Goal: Task Accomplishment & Management: Use online tool/utility

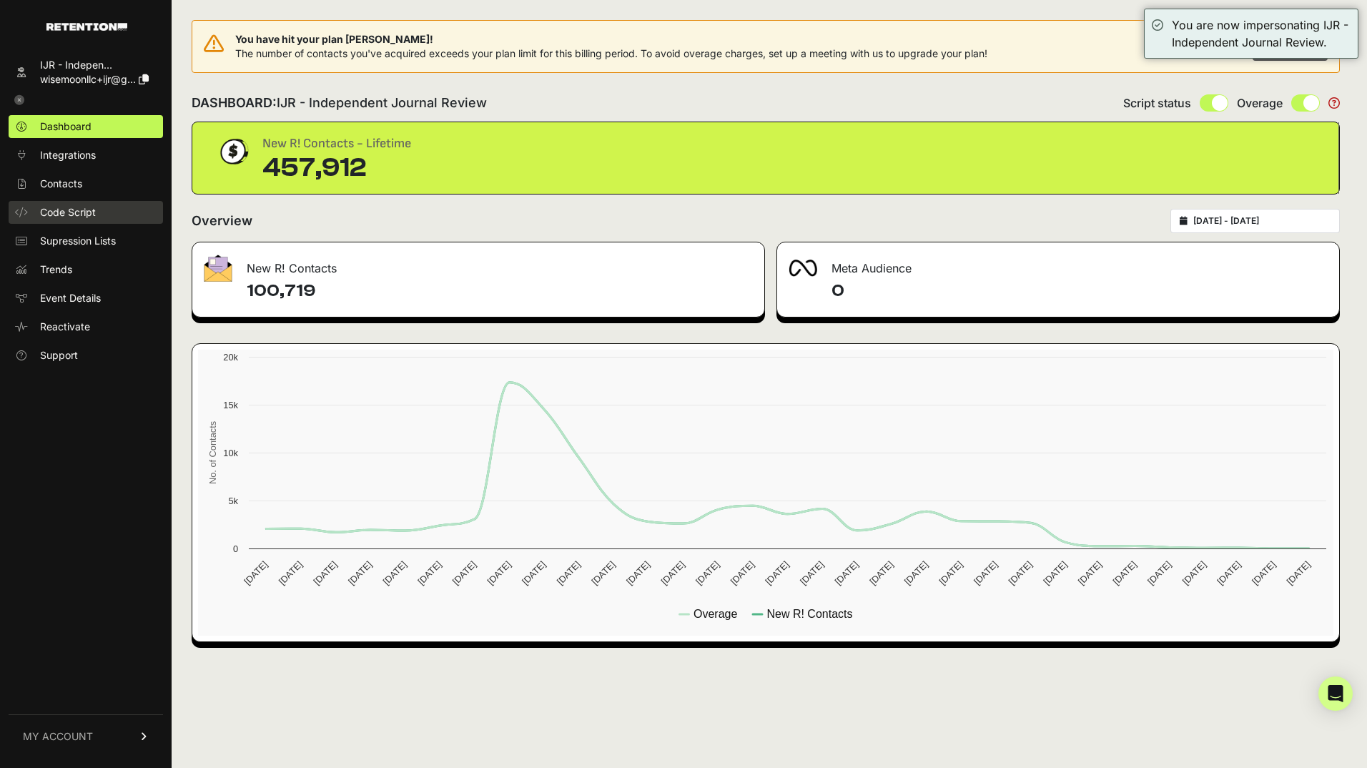
click at [73, 212] on span "Code Script" at bounding box center [68, 212] width 56 height 14
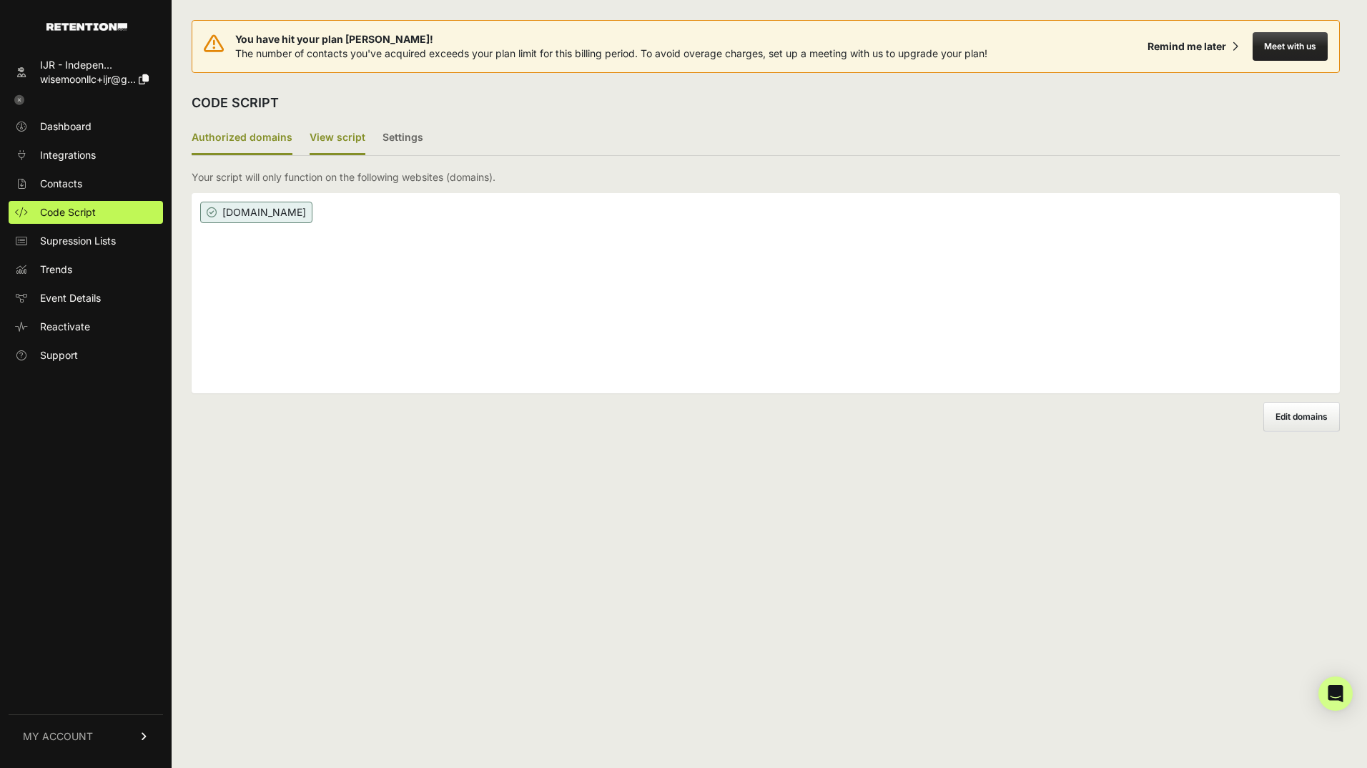
click at [340, 138] on label "View script" at bounding box center [338, 139] width 56 height 34
click at [0, 0] on input "View script" at bounding box center [0, 0] width 0 height 0
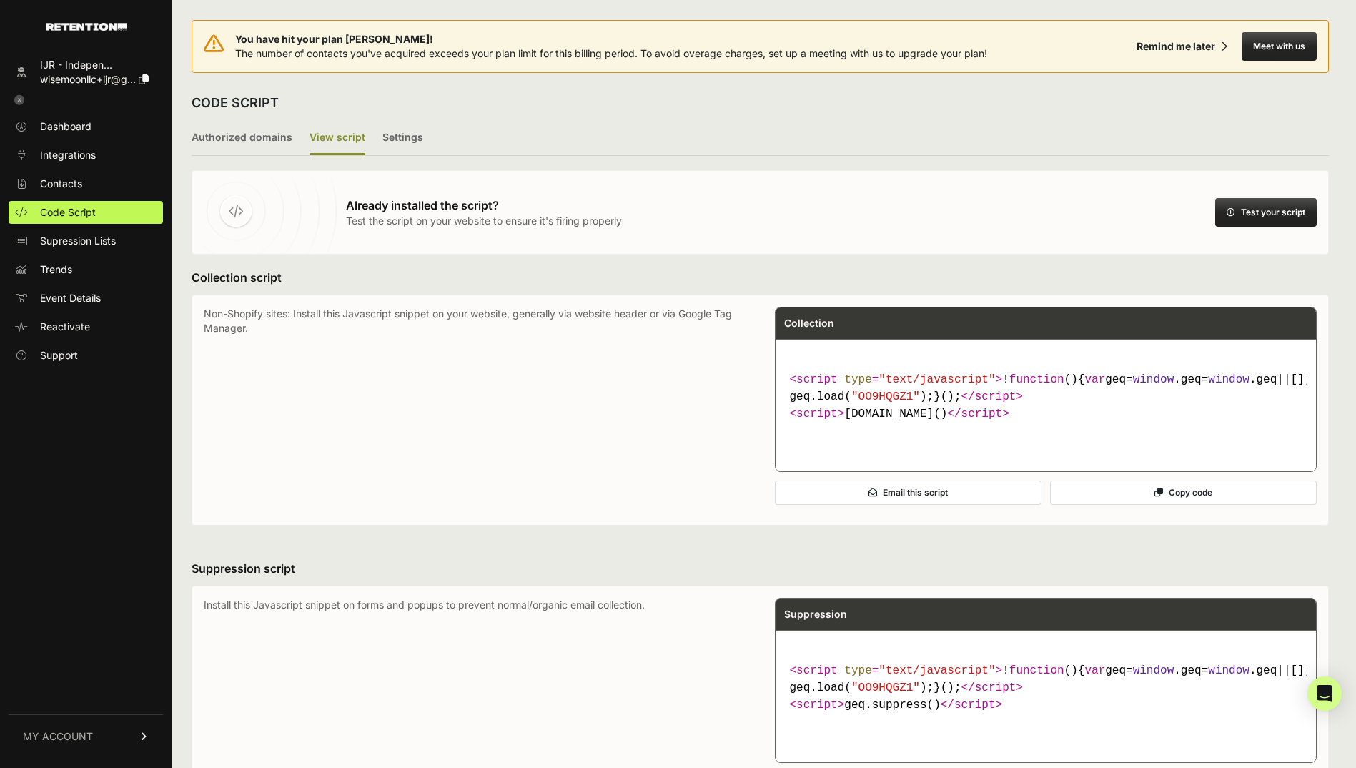
click at [1261, 215] on button "Test your script" at bounding box center [1266, 212] width 102 height 29
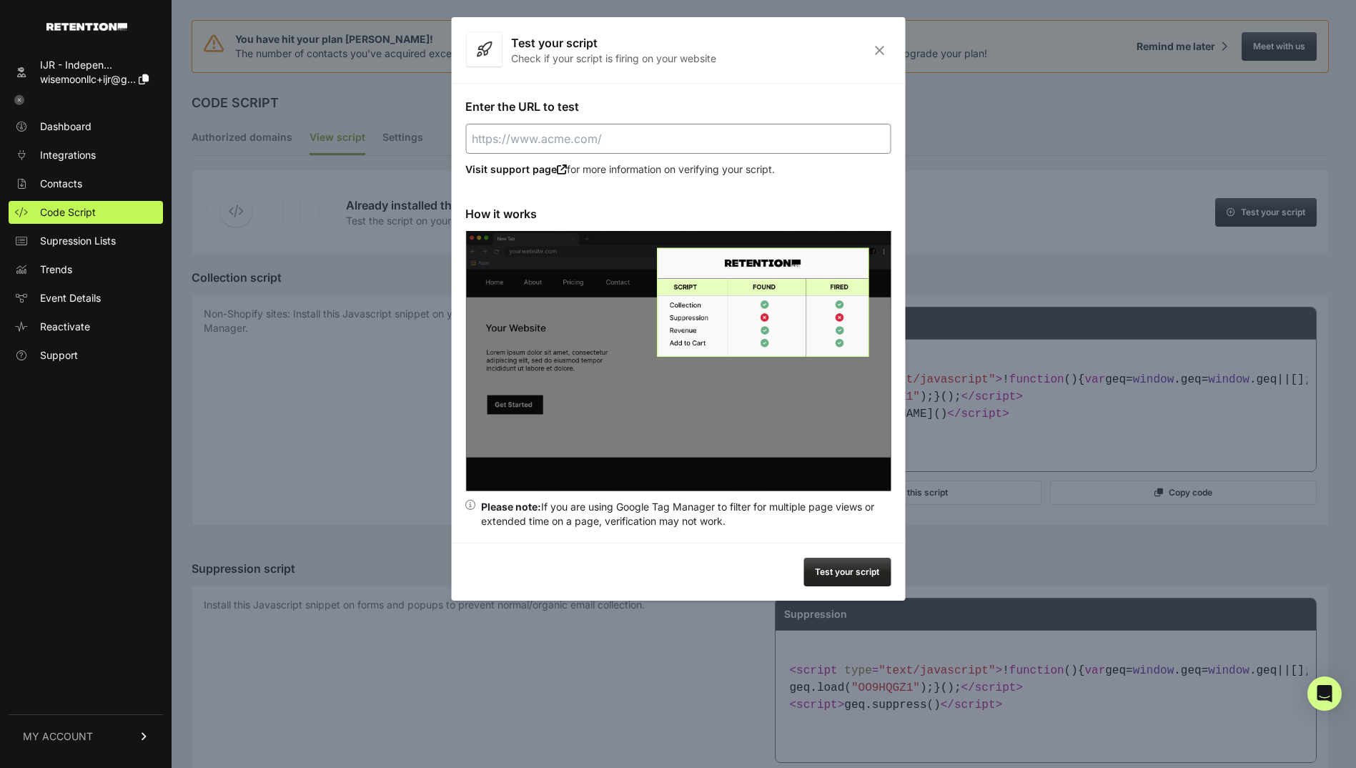
click at [869, 51] on icon "Close" at bounding box center [880, 50] width 22 height 12
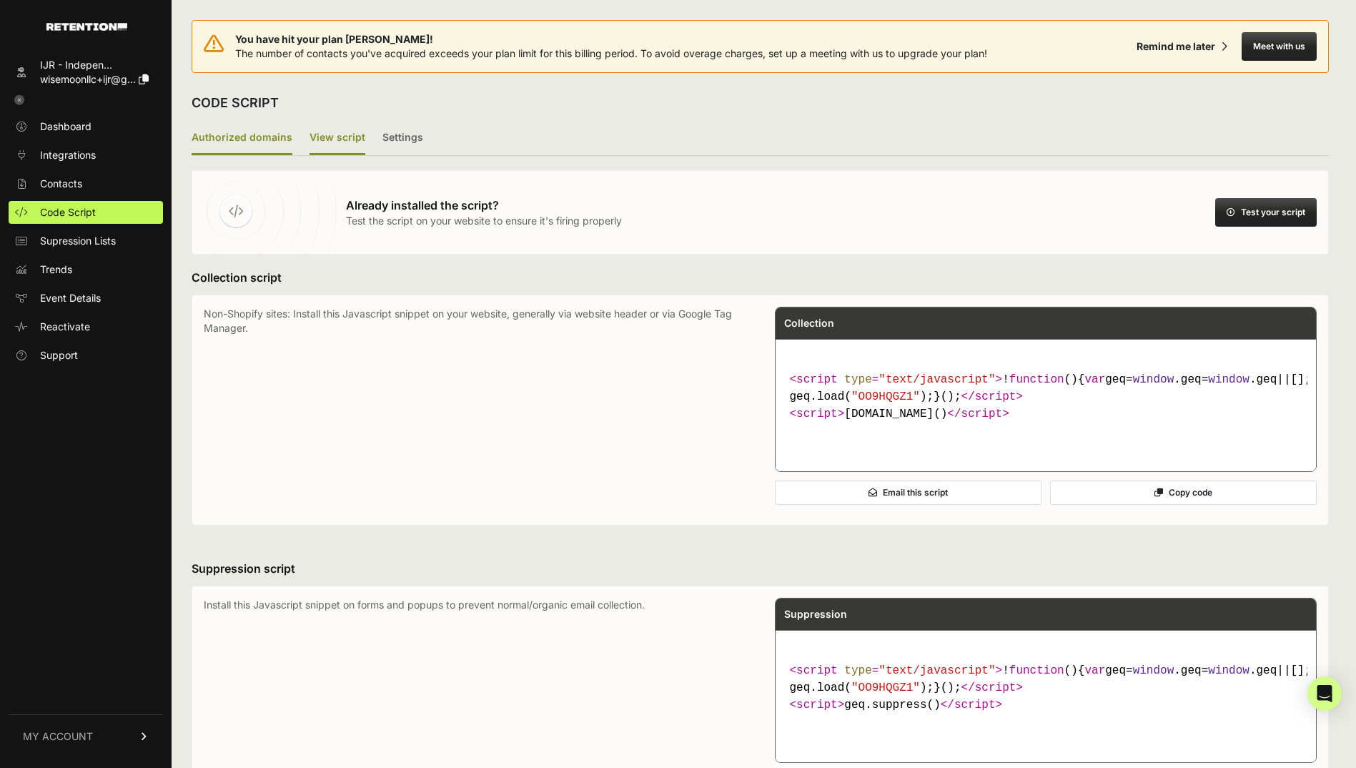
click at [278, 145] on label "Authorized domains" at bounding box center [242, 139] width 101 height 34
click at [0, 0] on input "Authorized domains" at bounding box center [0, 0] width 0 height 0
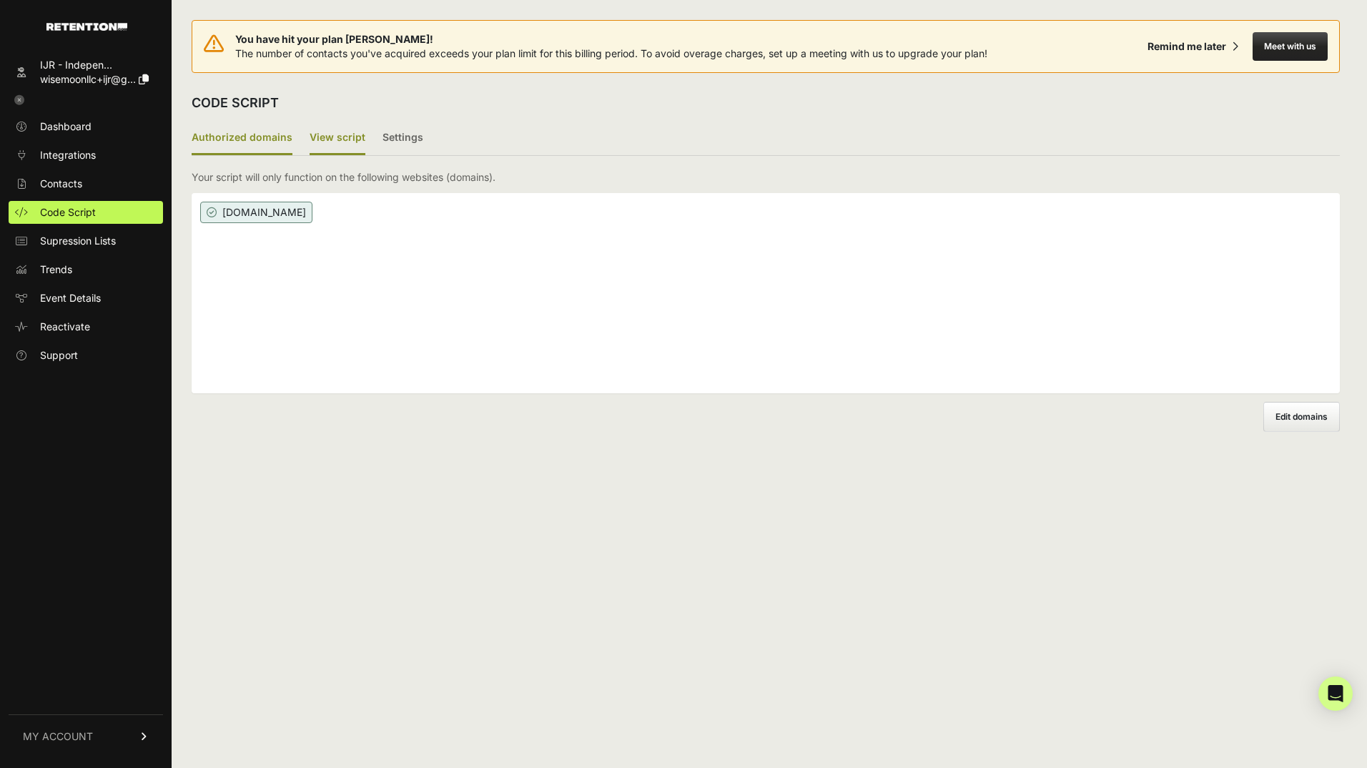
click at [357, 143] on label "View script" at bounding box center [338, 139] width 56 height 34
click at [0, 0] on input "View script" at bounding box center [0, 0] width 0 height 0
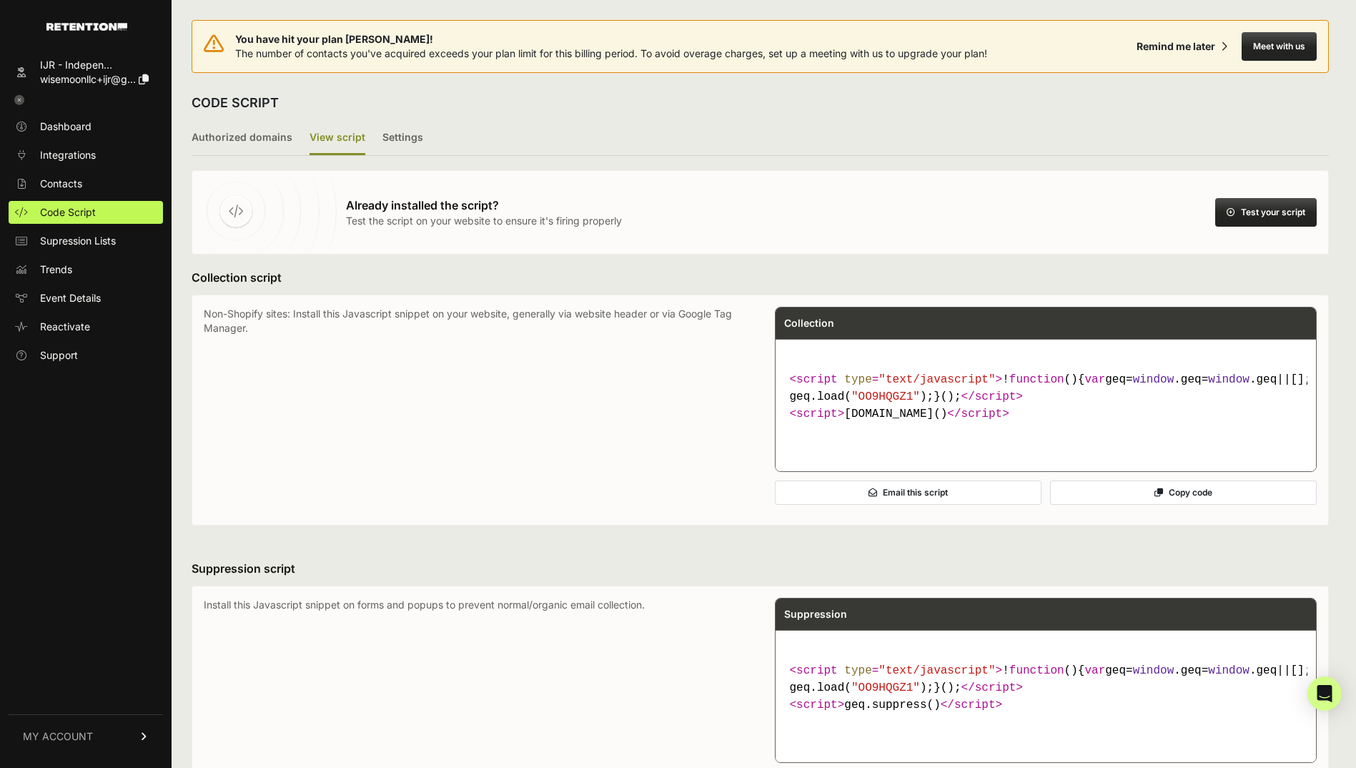
click at [1273, 209] on button "Test your script" at bounding box center [1266, 212] width 102 height 29
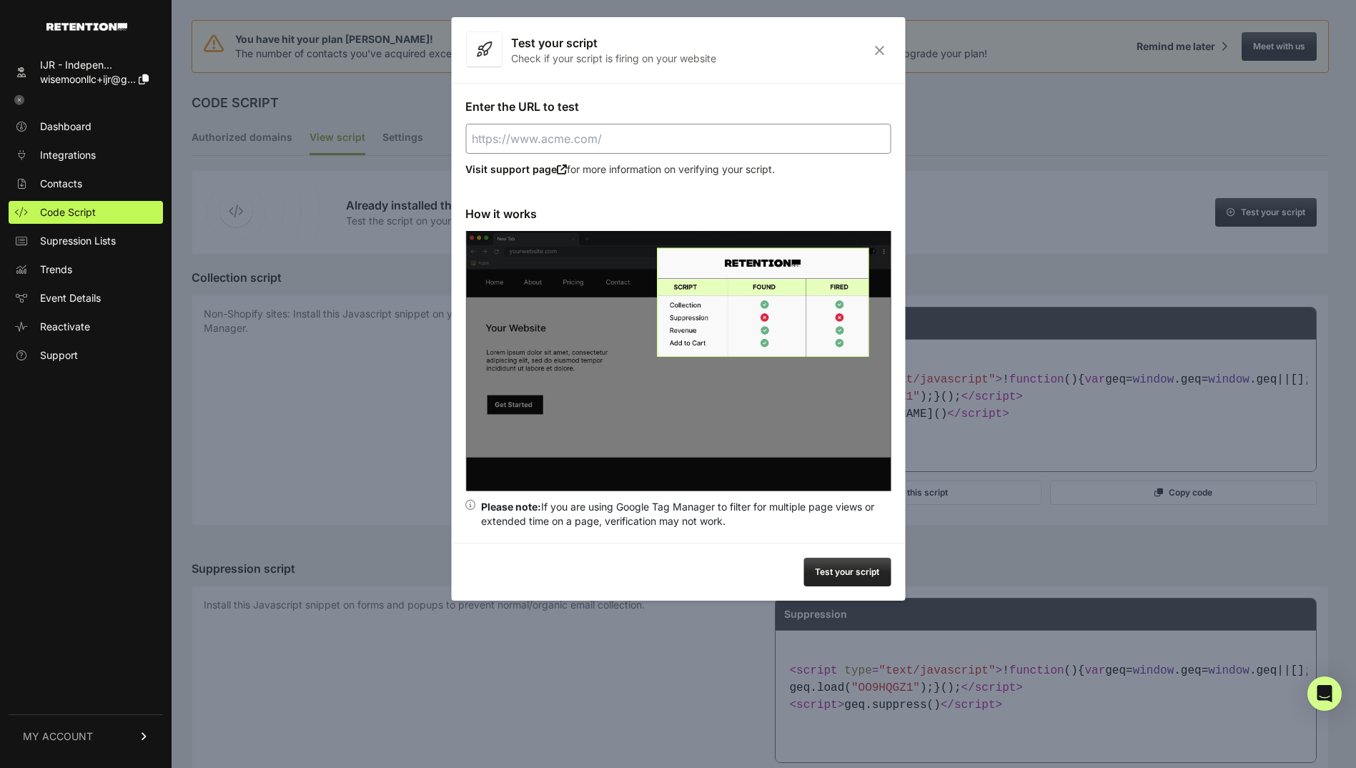
click at [720, 139] on input "Enter the URL to test" at bounding box center [677, 139] width 425 height 30
click at [835, 566] on button "Test your script" at bounding box center [846, 572] width 87 height 29
type input "[URL][DOMAIN_NAME]"
click at [851, 565] on button "Test your script" at bounding box center [846, 572] width 87 height 29
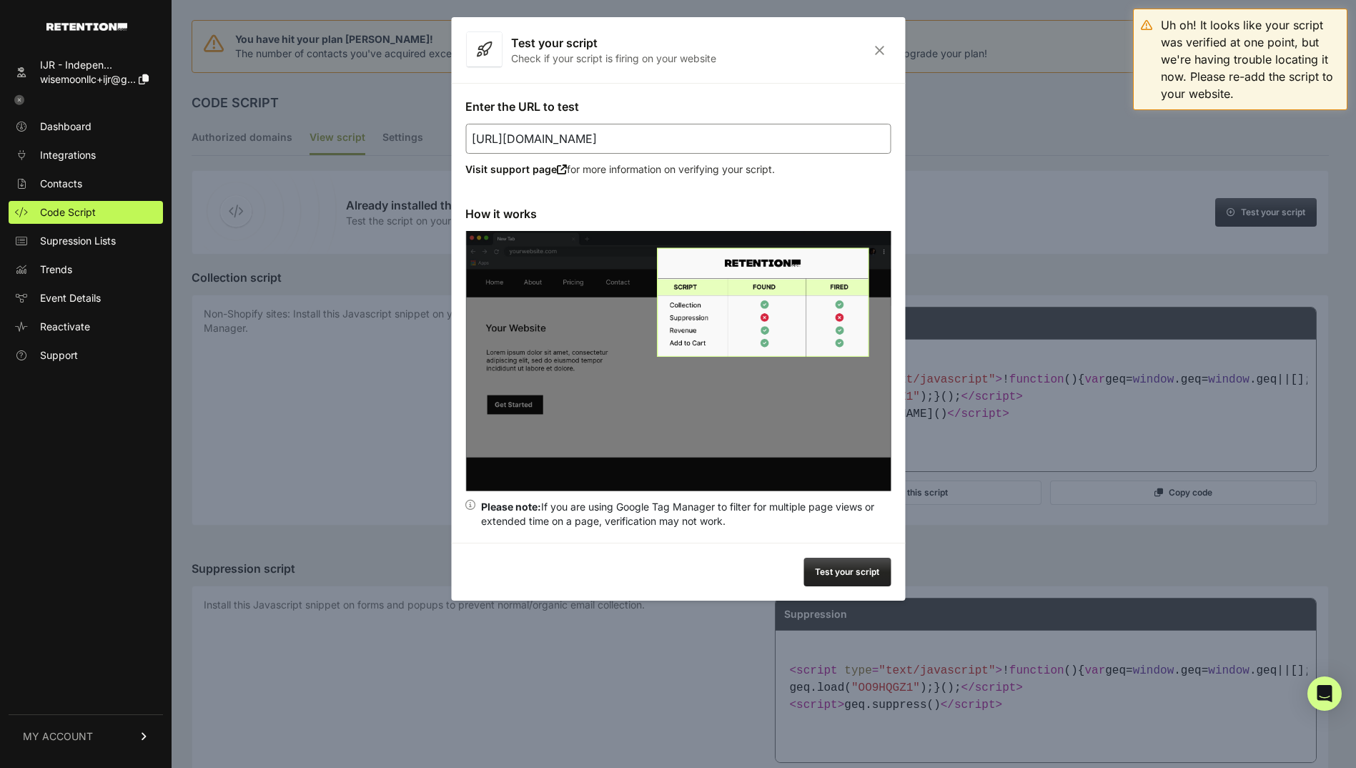
click at [884, 50] on icon "Close" at bounding box center [880, 50] width 22 height 12
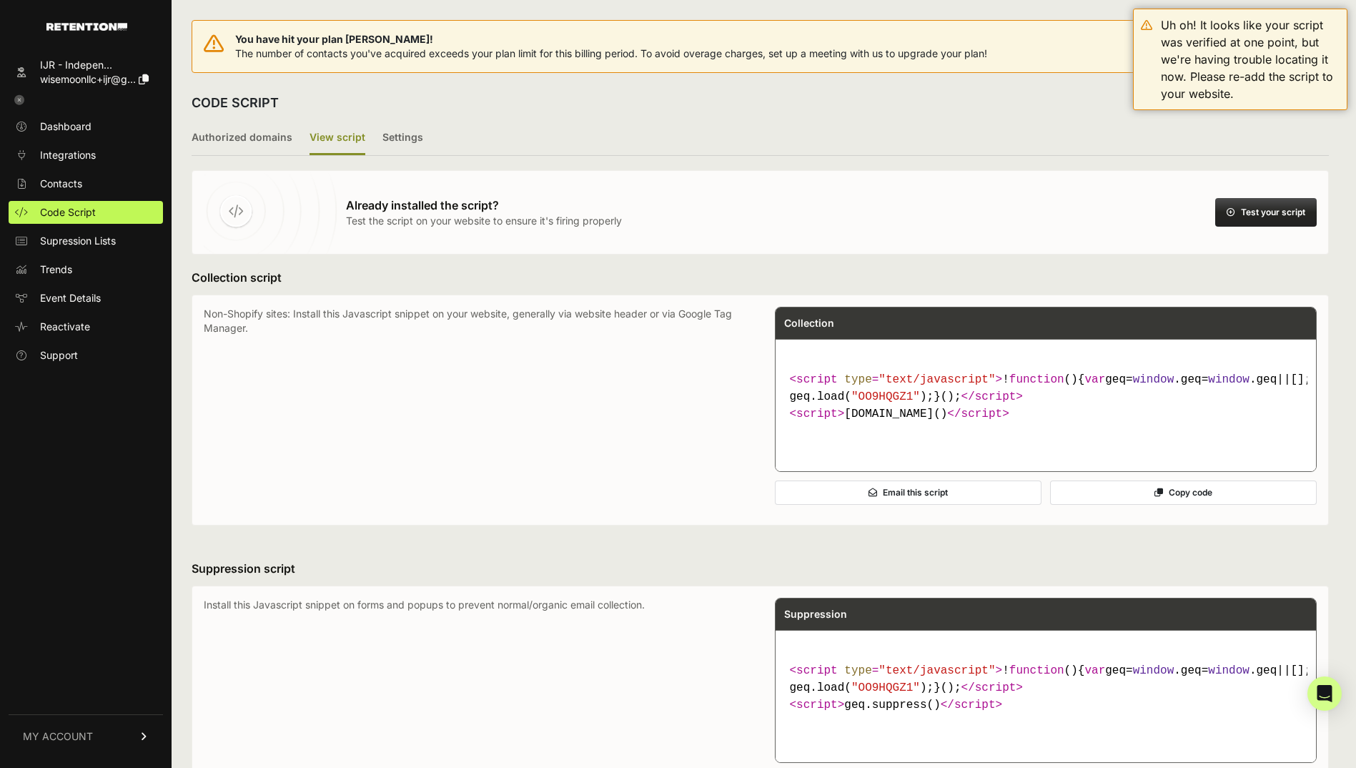
click at [342, 144] on label "View script" at bounding box center [338, 139] width 56 height 34
click at [0, 0] on input "View script" at bounding box center [0, 0] width 0 height 0
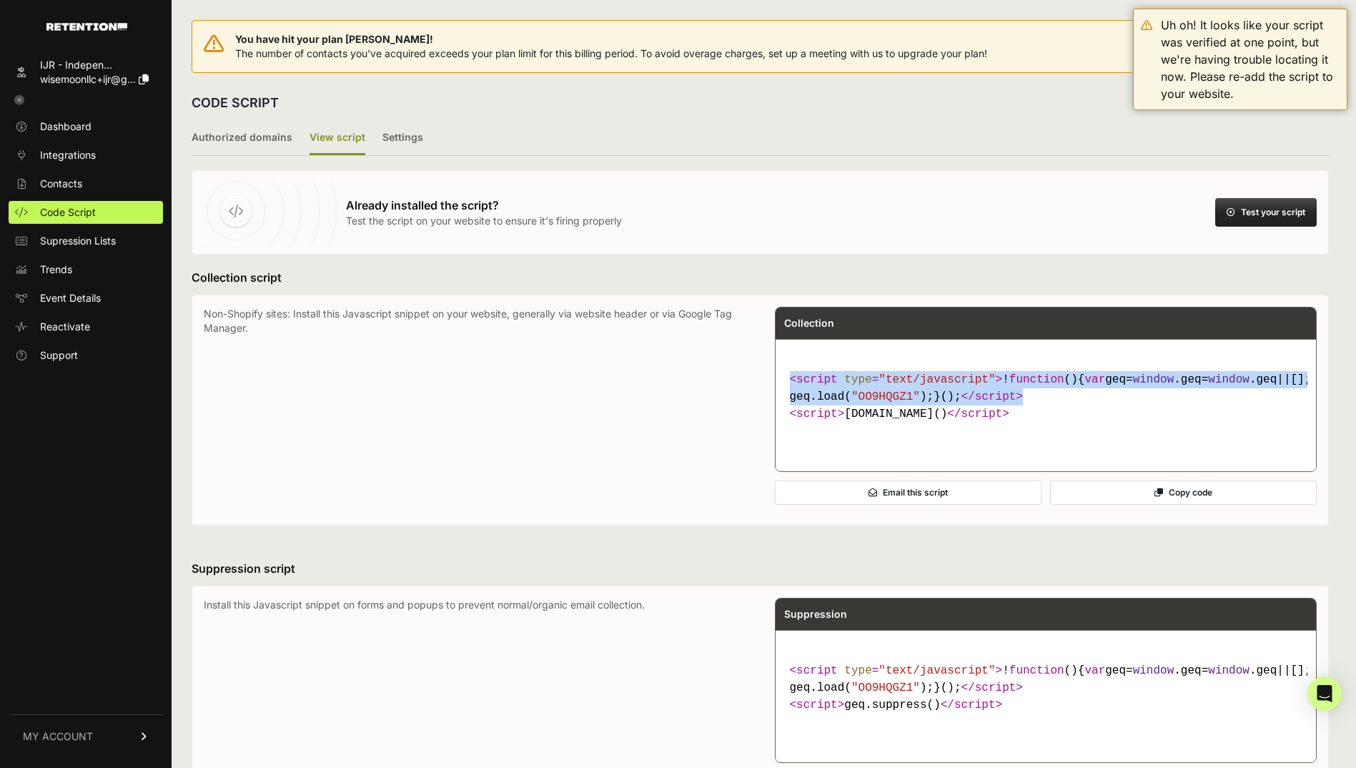
drag, startPoint x: 856, startPoint y: 357, endPoint x: 792, endPoint y: 384, distance: 69.2
click at [792, 384] on code "< script type = "text/javascript" > ! function ( ) { var geq= window .geq= wind…" at bounding box center [1046, 396] width 524 height 63
copy code "< script type = "text/javascript" > ! function ( ) { var geq= window .geq= wind…"
